Goal: Information Seeking & Learning: Learn about a topic

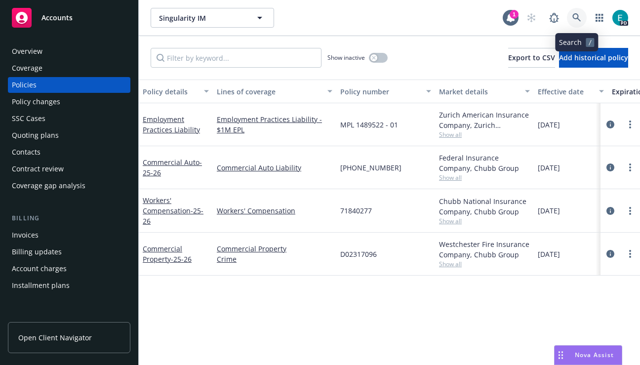
click at [567, 17] on link at bounding box center [577, 18] width 20 height 20
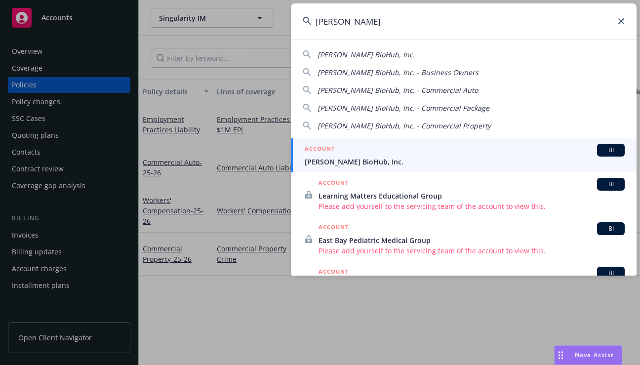
click at [432, 57] on div "[PERSON_NAME] BioHub, Inc." at bounding box center [464, 54] width 322 height 10
type input "[PERSON_NAME] BioHub, Inc."
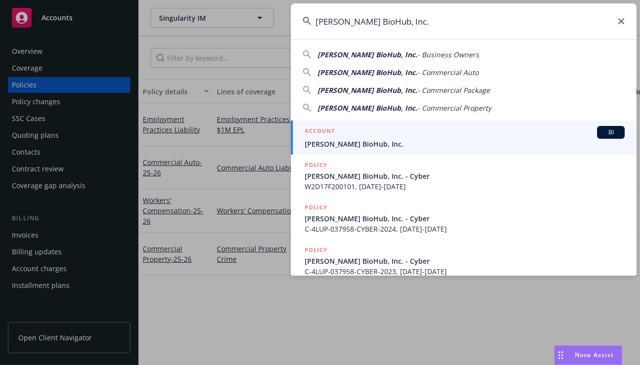
click at [398, 142] on span "[PERSON_NAME] BioHub, Inc." at bounding box center [465, 144] width 320 height 10
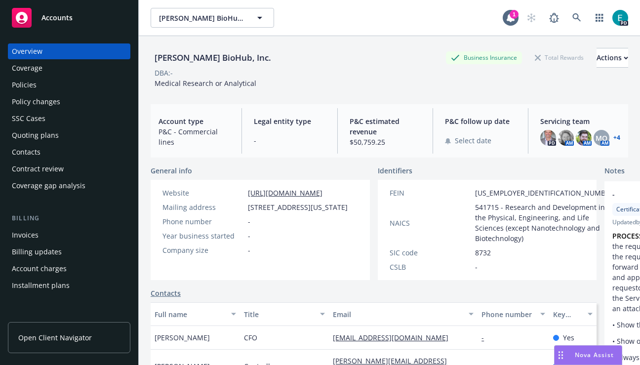
click at [37, 87] on div "Policies" at bounding box center [69, 85] width 115 height 16
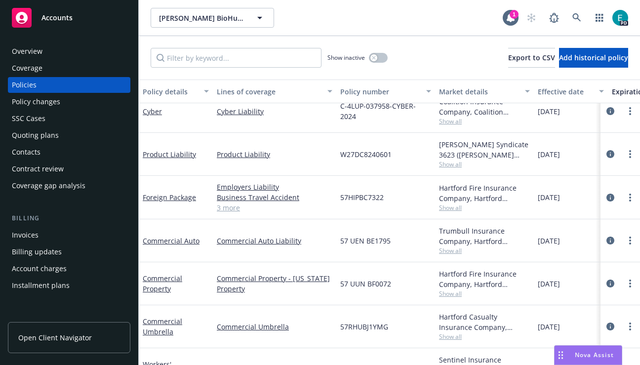
scroll to position [88, 0]
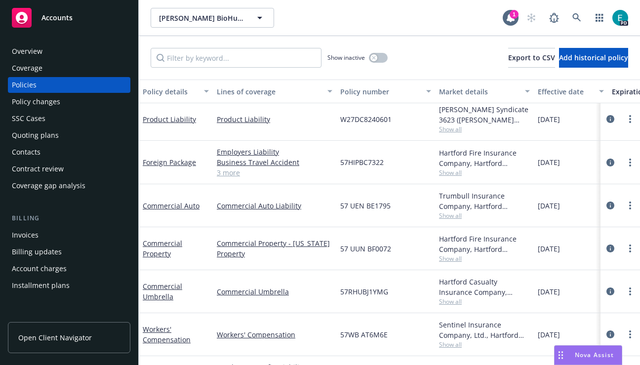
click at [68, 54] on div "Overview" at bounding box center [69, 51] width 115 height 16
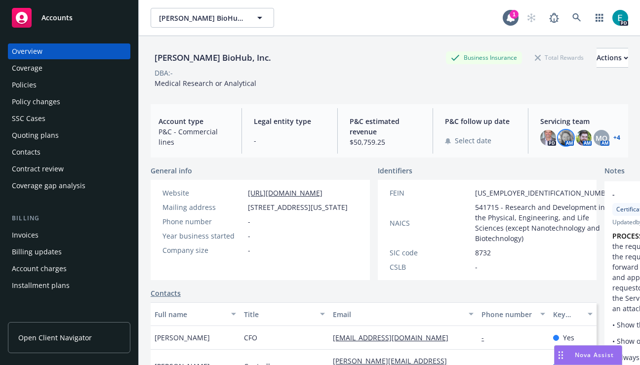
click at [561, 137] on img at bounding box center [566, 138] width 16 height 16
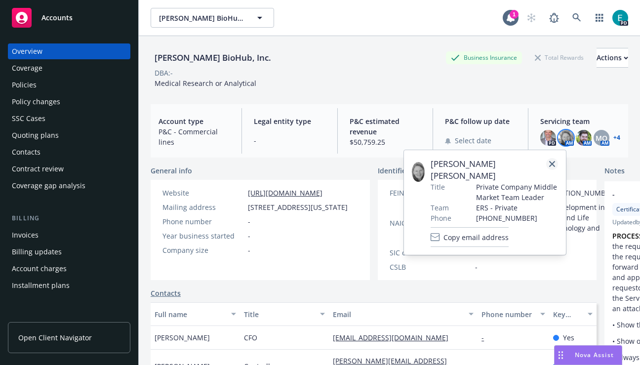
click at [549, 164] on icon "close" at bounding box center [552, 164] width 6 height 6
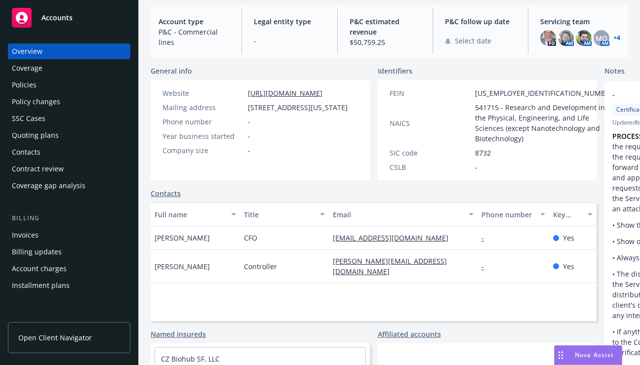
scroll to position [211, 0]
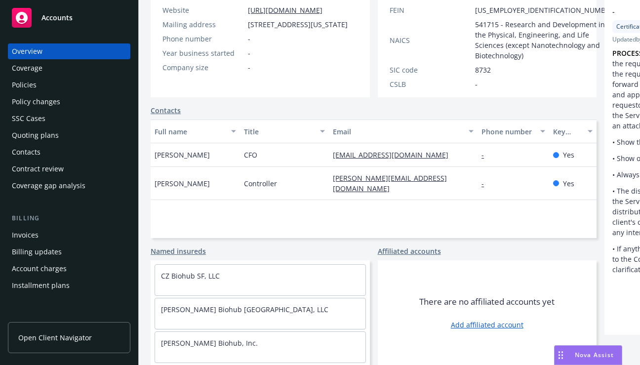
click at [36, 234] on div "Invoices" at bounding box center [25, 235] width 27 height 16
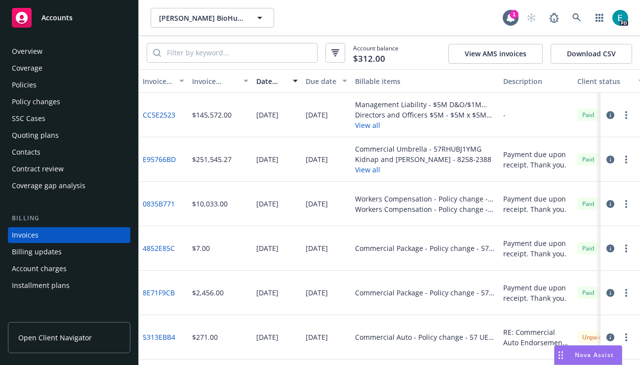
click at [44, 83] on div "Policies" at bounding box center [69, 85] width 115 height 16
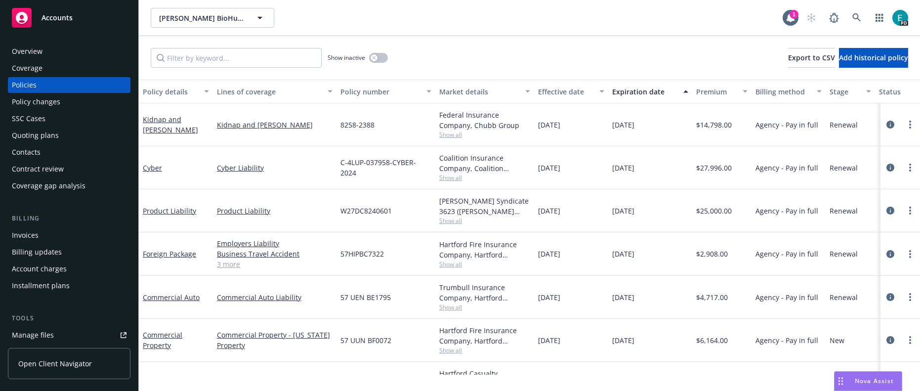
click at [569, 32] on div "[PERSON_NAME] BioHub, Inc. [PERSON_NAME] BioHub, Inc. 1 PD" at bounding box center [529, 18] width 781 height 36
click at [37, 108] on div "Policy changes" at bounding box center [36, 102] width 48 height 16
